Goal: Complete application form: Complete application form

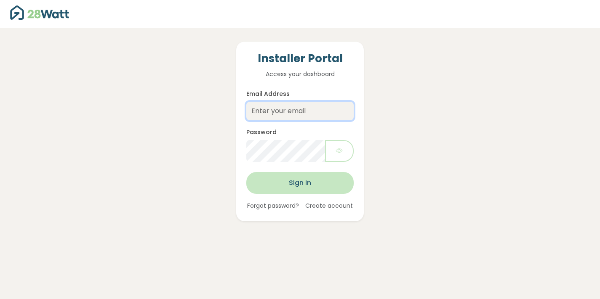
type input "dougb@thesolarbroker.net.au"
click at [286, 175] on button "Sign In" at bounding box center [299, 183] width 107 height 22
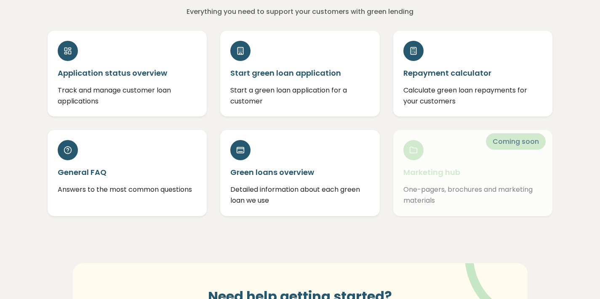
scroll to position [67, 0]
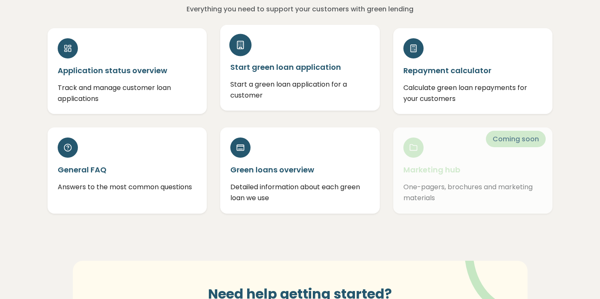
click at [279, 65] on h5 "Start green loan application" at bounding box center [299, 67] width 139 height 11
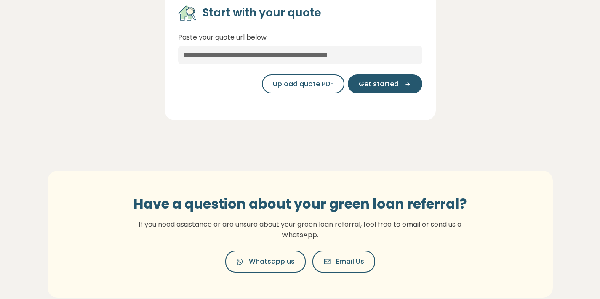
scroll to position [177, 0]
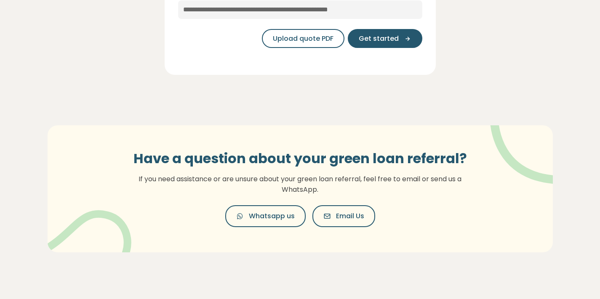
drag, startPoint x: 394, startPoint y: 41, endPoint x: 322, endPoint y: 56, distance: 73.4
click at [323, 79] on div "Start with your quote Paste your quote url below Upload quote PDF Get started" at bounding box center [300, 10] width 576 height 150
click at [321, 42] on span "Upload quote PDF" at bounding box center [303, 39] width 61 height 10
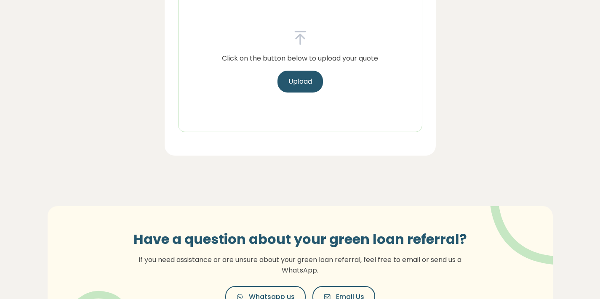
drag, startPoint x: 309, startPoint y: 87, endPoint x: 85, endPoint y: 290, distance: 302.1
click at [86, 292] on section "Hub Manage Users Log out Hub Green loan application Start a green loan applicat…" at bounding box center [300, 95] width 600 height 545
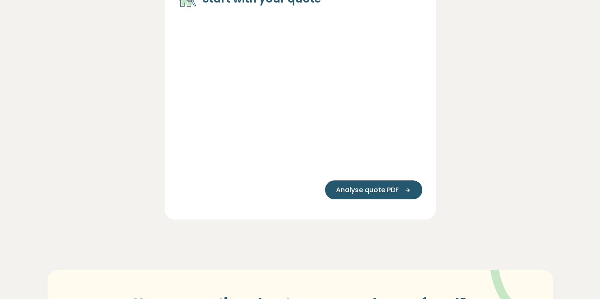
scroll to position [179, 0]
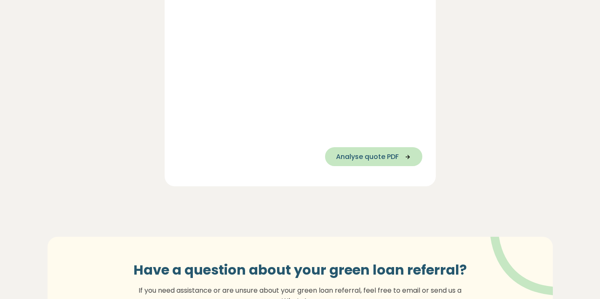
click at [383, 162] on button "Analyse quote PDF" at bounding box center [373, 156] width 97 height 19
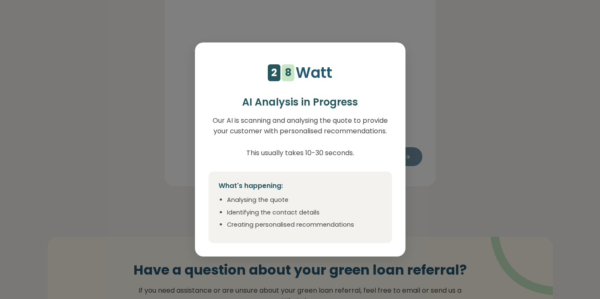
click at [182, 180] on div "4 5 6 7 8 9 1 2 1 2 3 4 5 6 7 8 Watt AI Analysis in Progress Our AI is scanning…" at bounding box center [300, 149] width 600 height 299
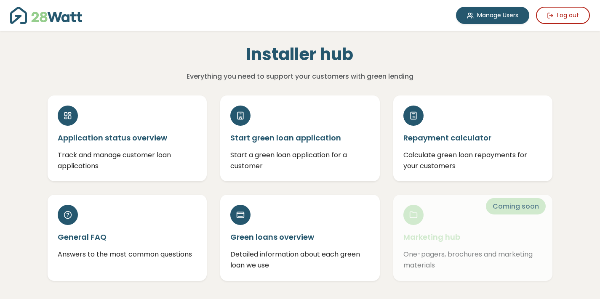
scroll to position [192, 0]
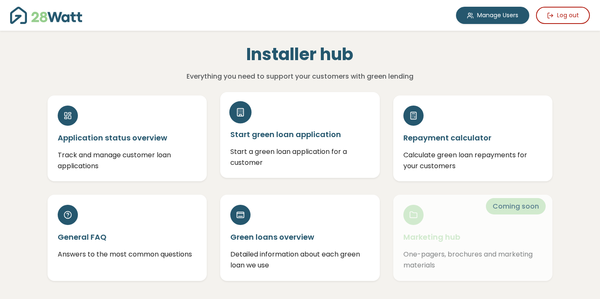
click at [277, 138] on h5 "Start green loan application" at bounding box center [299, 134] width 139 height 11
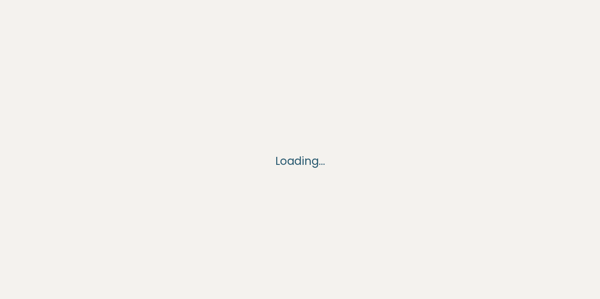
scroll to position [192, 0]
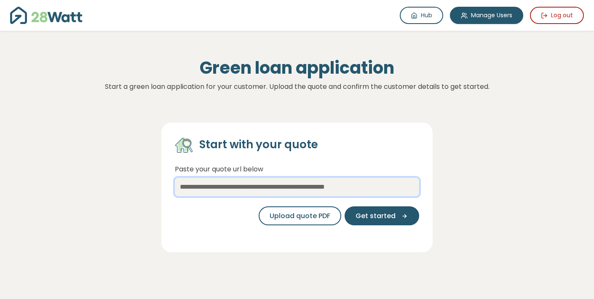
click at [333, 187] on input "text" at bounding box center [297, 187] width 244 height 19
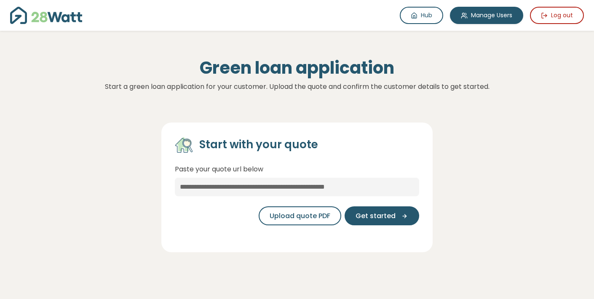
click at [390, 218] on span "Get started" at bounding box center [376, 216] width 40 height 10
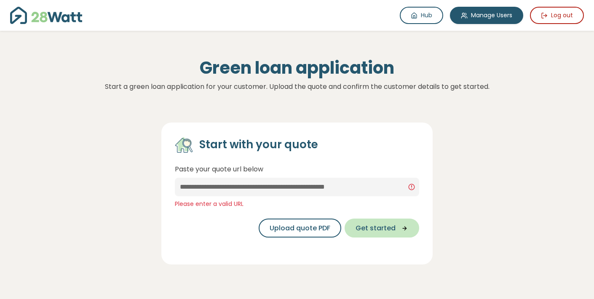
click at [387, 225] on span "Get started" at bounding box center [376, 228] width 40 height 10
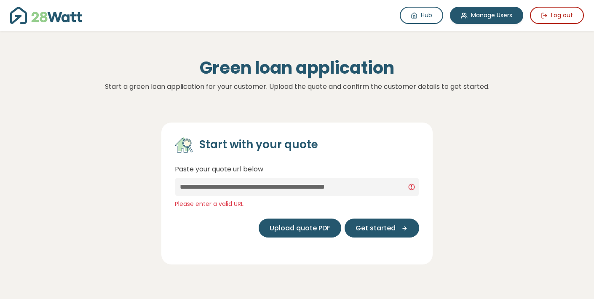
click at [302, 228] on span "Upload quote PDF" at bounding box center [300, 228] width 61 height 10
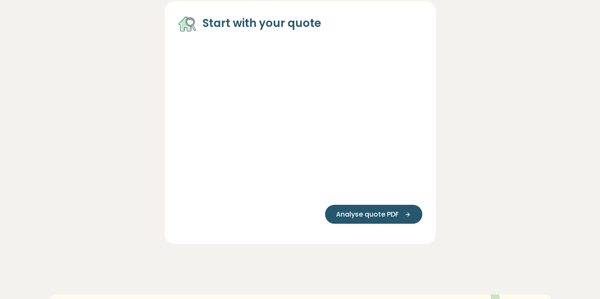
scroll to position [85, 0]
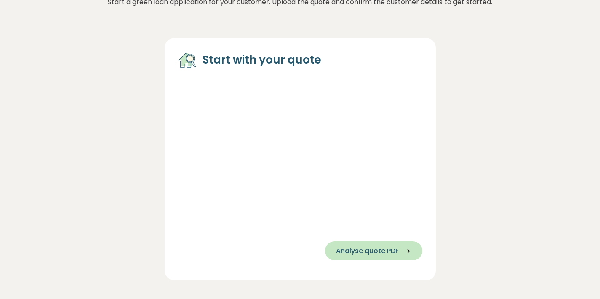
click at [360, 251] on span "Analyse quote PDF" at bounding box center [367, 251] width 63 height 10
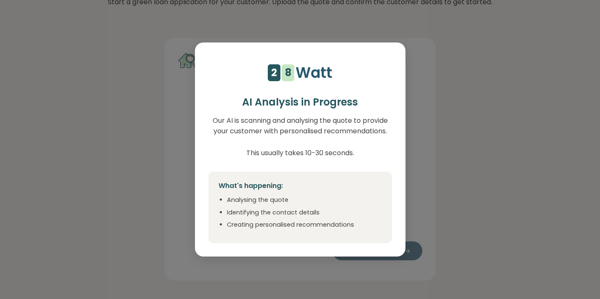
select select "***"
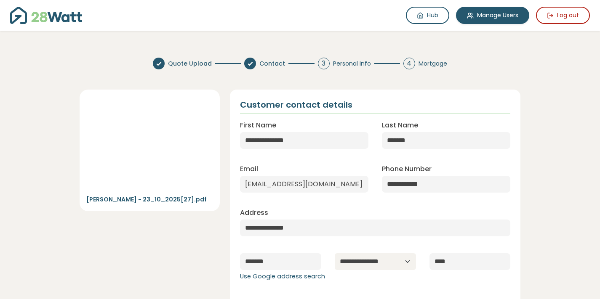
scroll to position [22, 0]
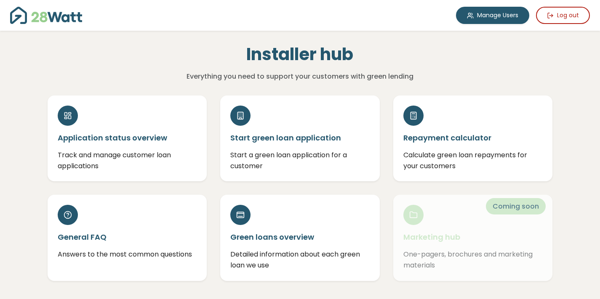
scroll to position [192, 0]
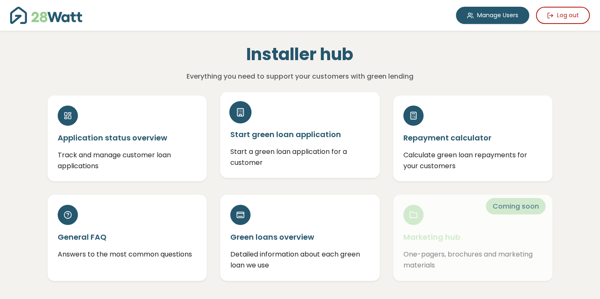
click at [311, 134] on h5 "Start green loan application" at bounding box center [299, 134] width 139 height 11
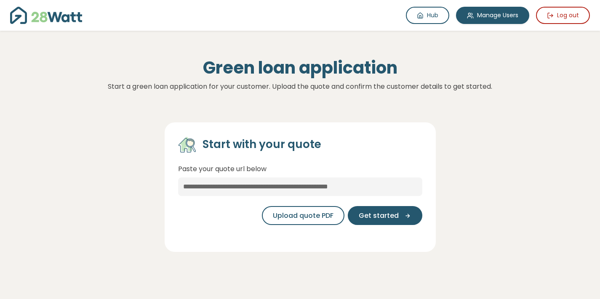
scroll to position [192, 0]
click at [302, 220] on span "Upload quote PDF" at bounding box center [303, 216] width 61 height 10
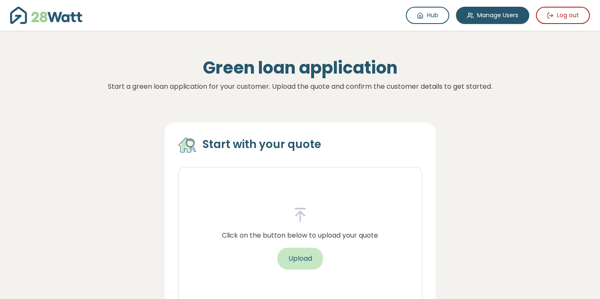
click at [302, 262] on button "Upload" at bounding box center [300, 259] width 45 height 22
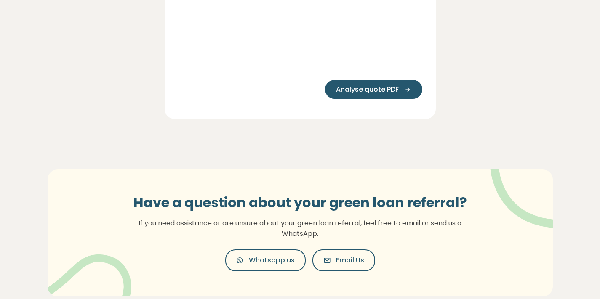
scroll to position [243, 0]
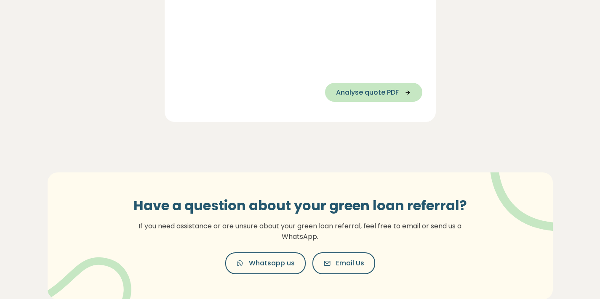
click at [393, 96] on span "Analyse quote PDF" at bounding box center [367, 93] width 63 height 10
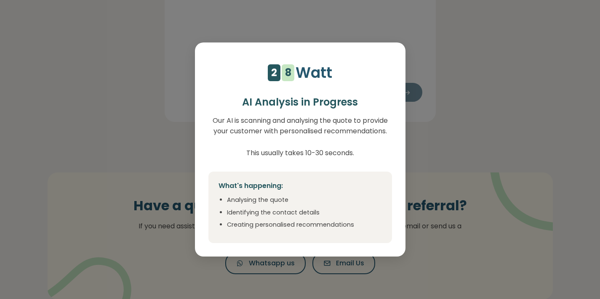
select select "***"
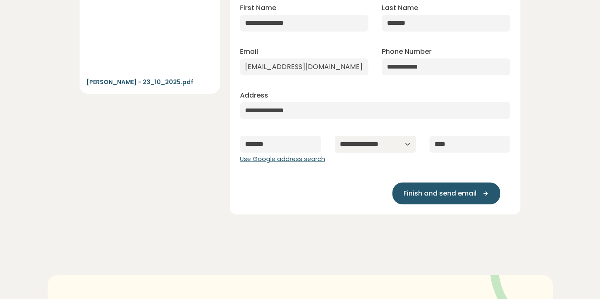
scroll to position [119, 0]
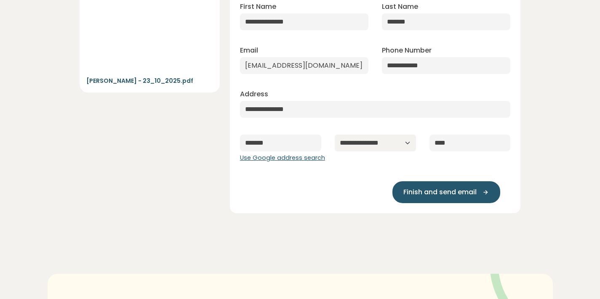
click at [430, 193] on span "Finish and send email" at bounding box center [440, 192] width 73 height 10
type input "**********"
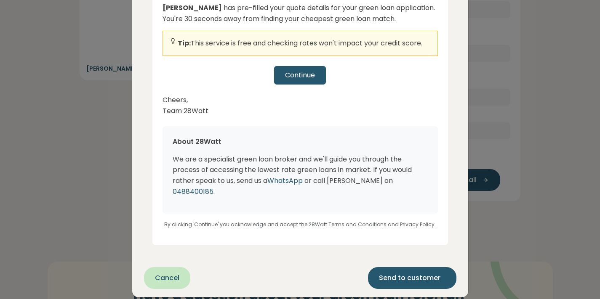
scroll to position [131, 0]
click at [307, 83] on div "Continue" at bounding box center [300, 75] width 275 height 19
click at [307, 80] on div "Continue" at bounding box center [300, 75] width 275 height 19
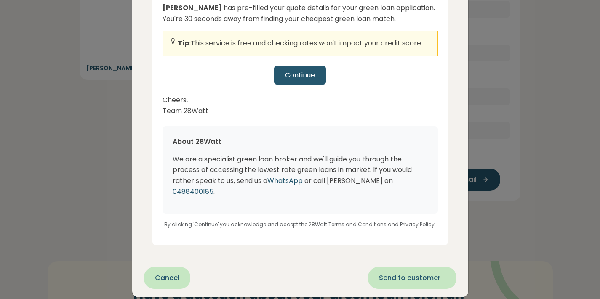
click at [395, 273] on span "Send to customer" at bounding box center [409, 278] width 61 height 10
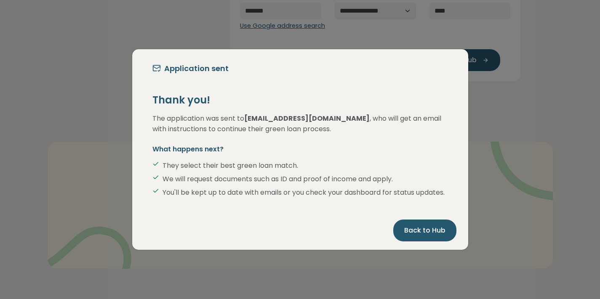
scroll to position [0, 0]
click at [425, 241] on button "Back to Hub" at bounding box center [424, 231] width 63 height 22
